Goal: Task Accomplishment & Management: Manage account settings

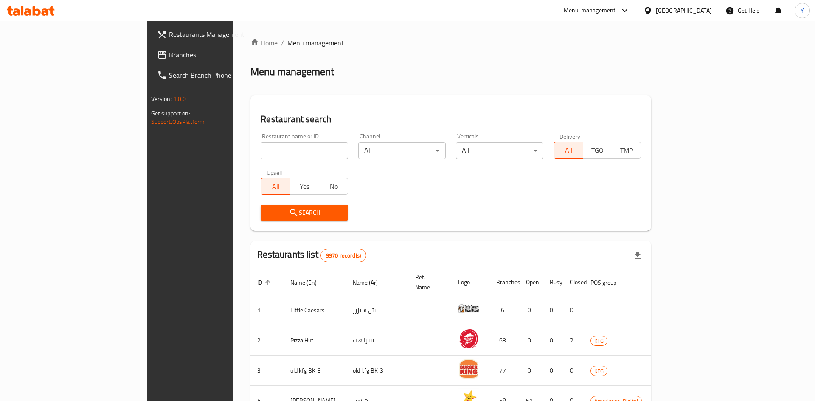
click at [694, 10] on div at bounding box center [407, 200] width 815 height 401
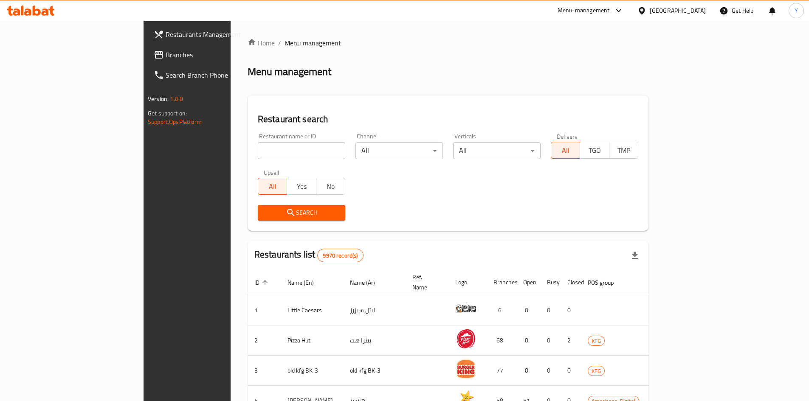
click at [694, 10] on div "[GEOGRAPHIC_DATA]" at bounding box center [678, 10] width 56 height 9
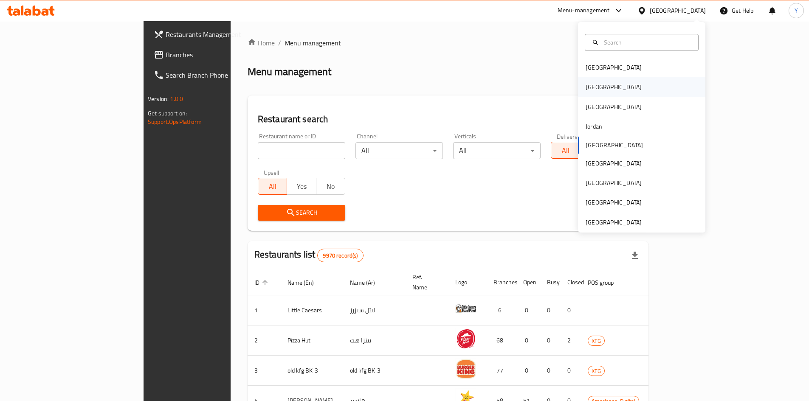
click at [617, 87] on div "[GEOGRAPHIC_DATA]" at bounding box center [641, 87] width 127 height 20
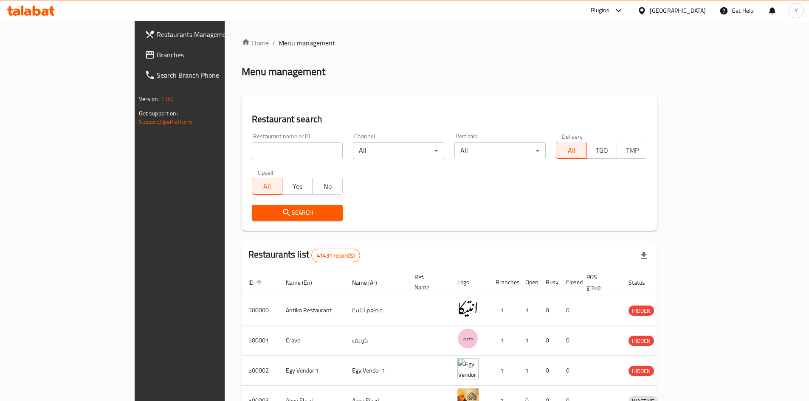
click at [157, 57] on span "Branches" at bounding box center [210, 55] width 106 height 10
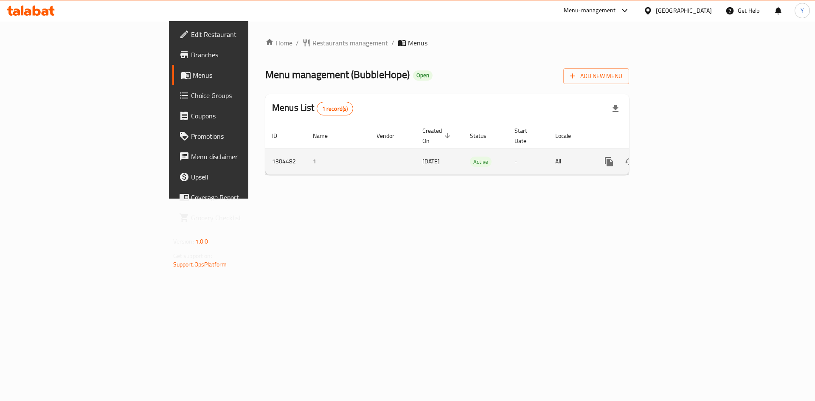
click at [676, 157] on icon "enhanced table" at bounding box center [671, 162] width 10 height 10
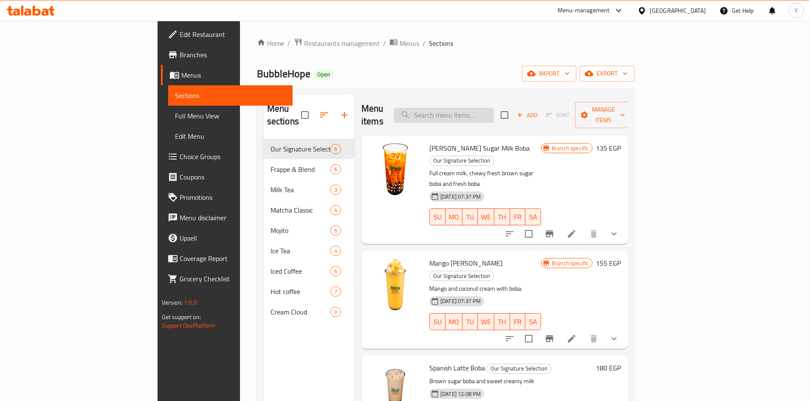
click at [471, 109] on input "search" at bounding box center [444, 115] width 100 height 15
paste input "Tiger Brown Sugar Milk Boba"
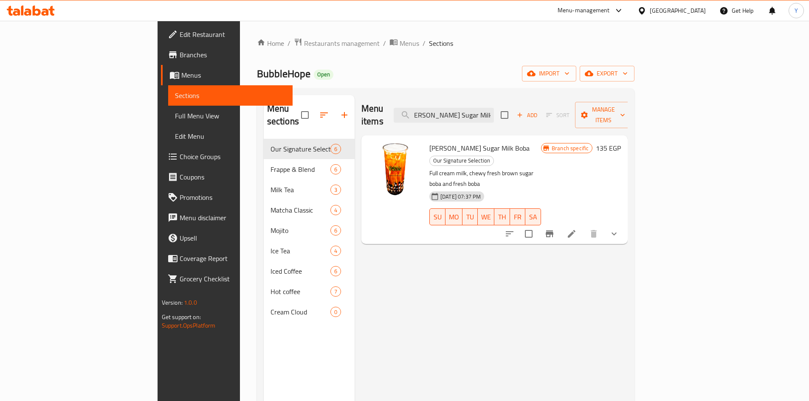
type input "Tiger Brown Sugar Milk Boba"
click at [624, 9] on icon at bounding box center [619, 11] width 10 height 10
click at [695, 10] on div "[GEOGRAPHIC_DATA]" at bounding box center [678, 10] width 56 height 9
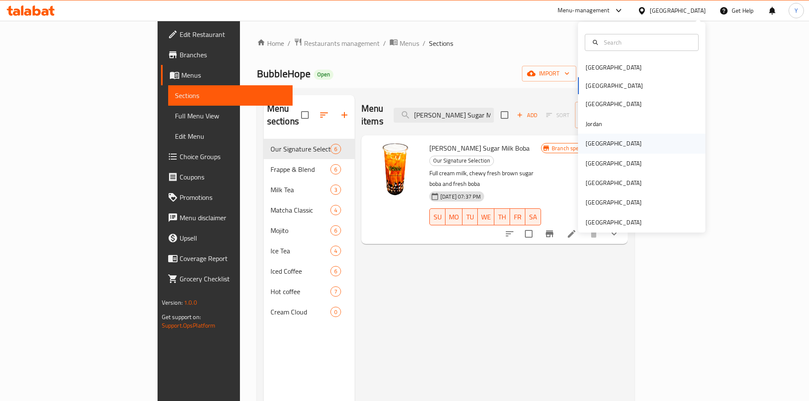
click at [609, 149] on div "[GEOGRAPHIC_DATA]" at bounding box center [641, 144] width 127 height 20
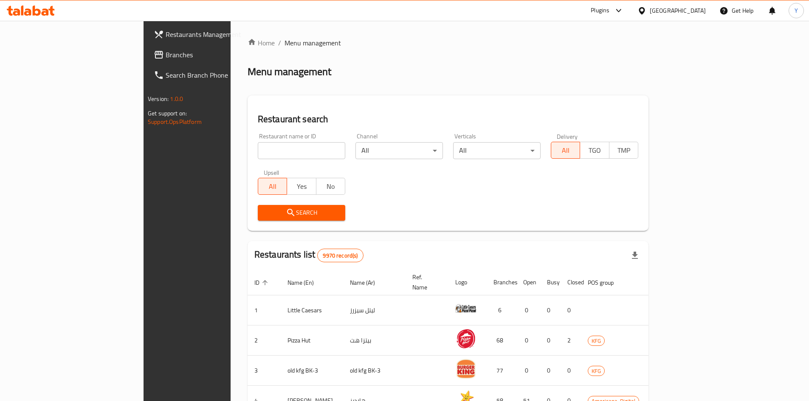
click at [624, 11] on icon at bounding box center [619, 11] width 10 height 10
click at [606, 59] on div "Global Quality Control Center" at bounding box center [579, 56] width 74 height 9
